Goal: Entertainment & Leisure: Consume media (video, audio)

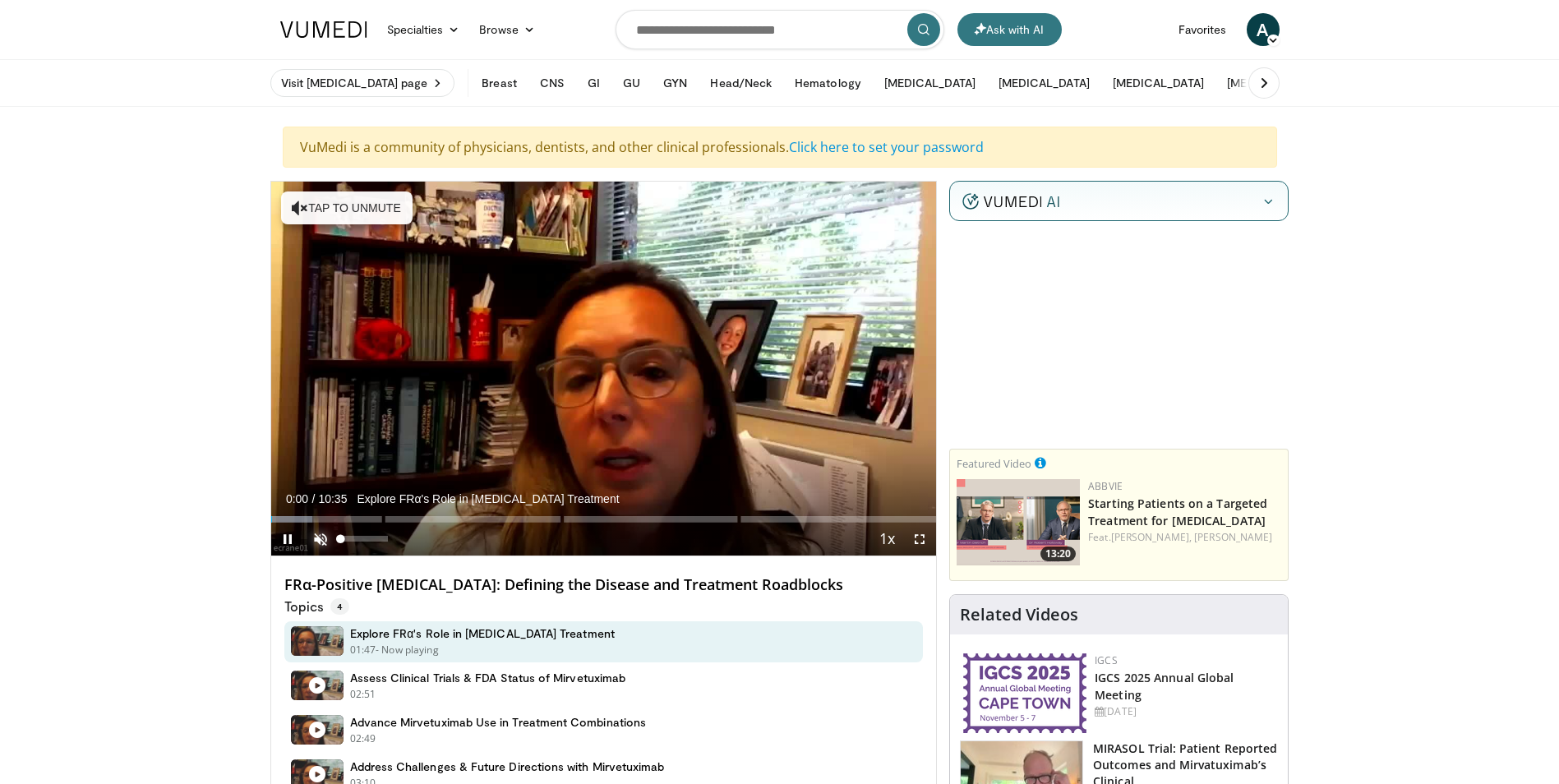
click at [323, 538] on span "Video Player" at bounding box center [320, 538] width 33 height 33
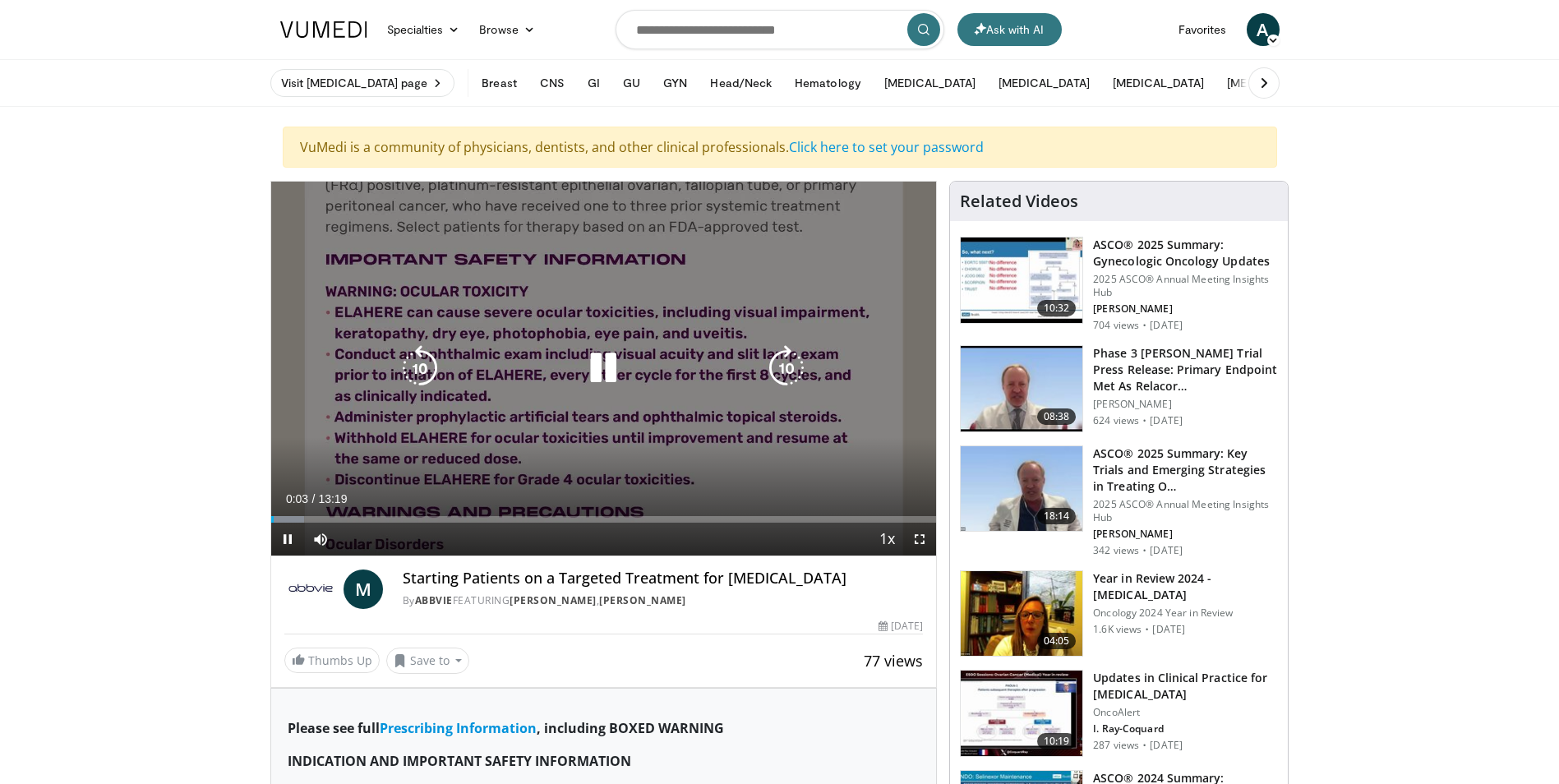
drag, startPoint x: 613, startPoint y: 367, endPoint x: 574, endPoint y: 366, distance: 39.0
click at [613, 367] on icon "Video Player" at bounding box center [603, 367] width 46 height 46
